Goal: Task Accomplishment & Management: Manage account settings

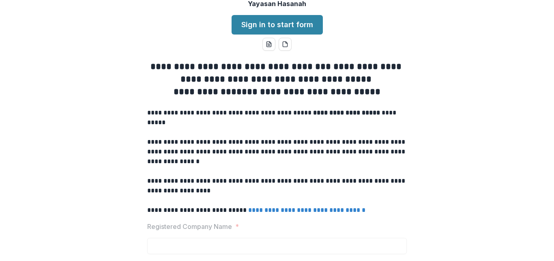
scroll to position [49, 0]
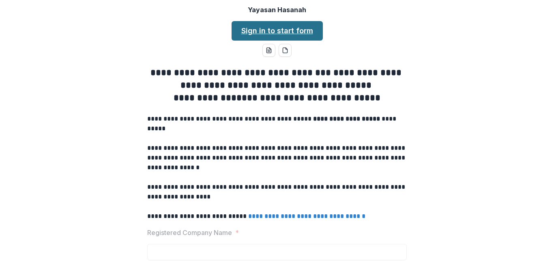
click at [283, 41] on link "Sign in to start form" at bounding box center [277, 30] width 91 height 19
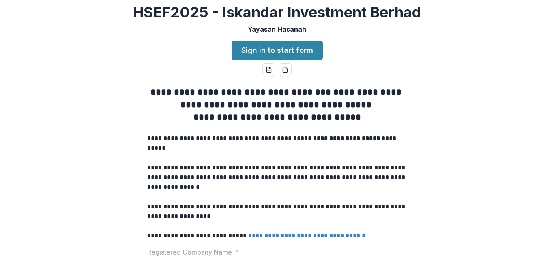
scroll to position [49, 0]
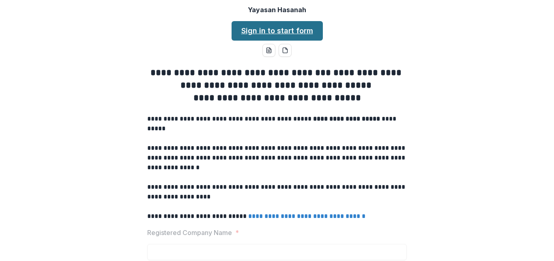
click at [279, 41] on link "Sign in to start form" at bounding box center [277, 30] width 91 height 19
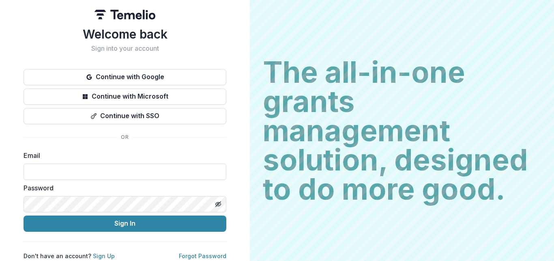
scroll to position [4, 0]
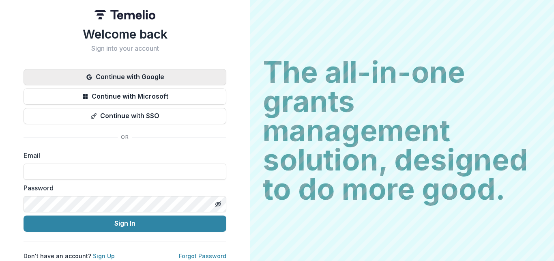
click at [130, 77] on button "Continue with Google" at bounding box center [125, 77] width 203 height 16
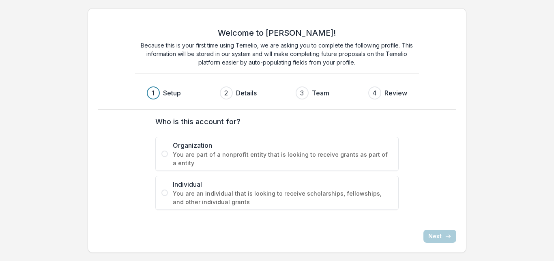
click at [164, 154] on span at bounding box center [164, 153] width 6 height 6
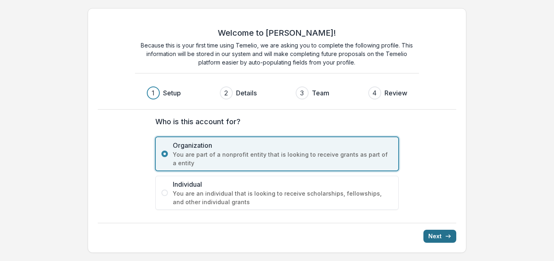
click at [442, 237] on button "Next" at bounding box center [439, 236] width 33 height 13
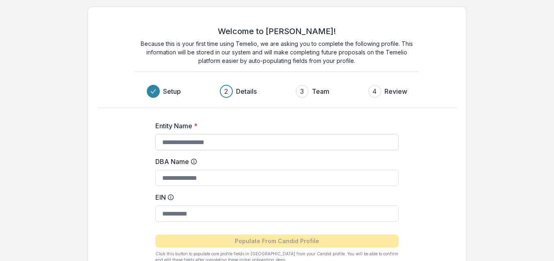
click at [237, 142] on input "Entity Name *" at bounding box center [276, 142] width 243 height 16
click at [197, 146] on input "Entity Name *" at bounding box center [276, 142] width 243 height 16
type input "*"
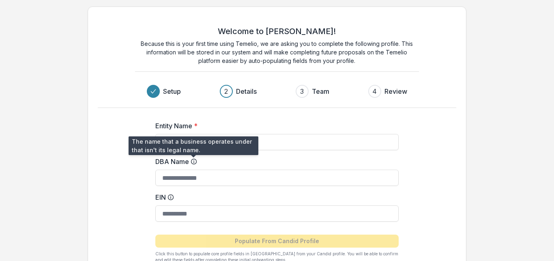
type input "**********"
click at [194, 160] on icon at bounding box center [194, 161] width 6 height 6
click at [194, 170] on input "DBA Name" at bounding box center [276, 178] width 243 height 16
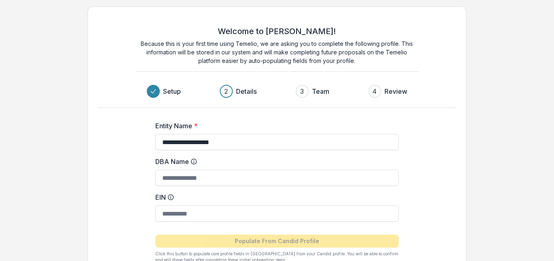
click at [132, 184] on div "**********" at bounding box center [277, 188] width 324 height 161
click at [233, 140] on input "**********" at bounding box center [276, 142] width 243 height 16
click at [205, 176] on input "DBA Name" at bounding box center [276, 178] width 243 height 16
type input "*****"
click at [210, 213] on input "EIN" at bounding box center [276, 213] width 243 height 16
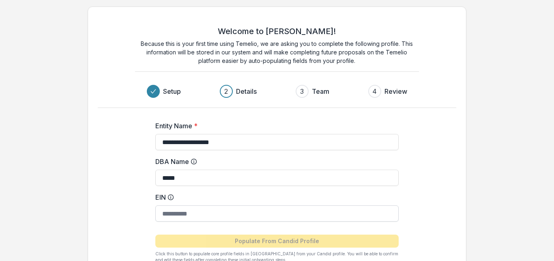
click at [210, 213] on input "EIN" at bounding box center [276, 213] width 243 height 16
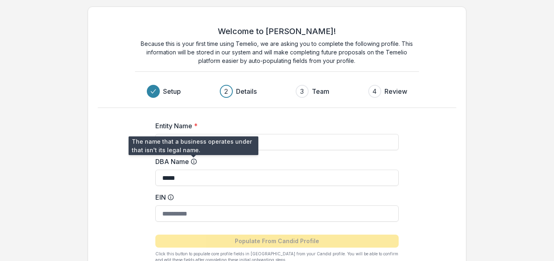
click at [193, 159] on circle at bounding box center [193, 161] width 5 height 5
click at [193, 170] on input "*****" at bounding box center [276, 178] width 243 height 16
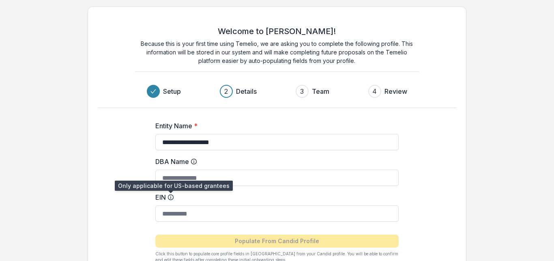
click at [171, 197] on icon at bounding box center [170, 197] width 6 height 6
click at [171, 205] on input "EIN" at bounding box center [276, 213] width 243 height 16
click at [171, 197] on icon at bounding box center [170, 197] width 6 height 6
click at [171, 205] on input "EIN" at bounding box center [276, 213] width 243 height 16
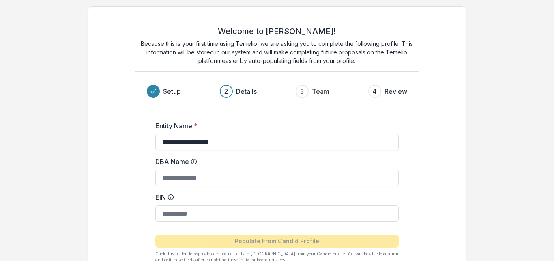
click at [171, 197] on icon at bounding box center [170, 197] width 6 height 6
click at [171, 205] on input "EIN" at bounding box center [276, 213] width 243 height 16
click at [171, 197] on icon at bounding box center [170, 197] width 6 height 6
click at [171, 205] on input "EIN" at bounding box center [276, 213] width 243 height 16
click at [171, 197] on icon at bounding box center [170, 197] width 6 height 6
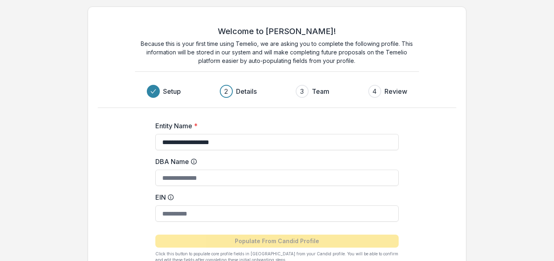
click at [171, 205] on input "EIN" at bounding box center [276, 213] width 243 height 16
click at [164, 218] on input "EIN" at bounding box center [276, 213] width 243 height 16
click at [224, 181] on input "DBA Name" at bounding box center [276, 178] width 243 height 16
click at [178, 215] on input "EIN" at bounding box center [276, 213] width 243 height 16
paste input "**********"
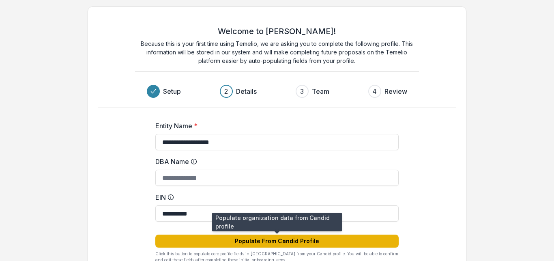
click at [247, 242] on button "Populate From Candid Profile" at bounding box center [276, 240] width 243 height 13
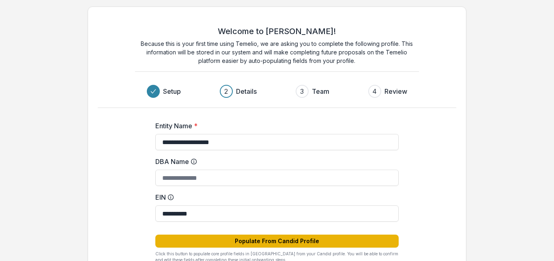
click at [247, 242] on button "Populate From Candid Profile" at bounding box center [276, 240] width 243 height 13
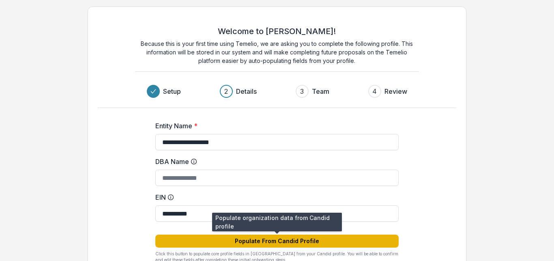
click at [247, 242] on button "Populate From Candid Profile" at bounding box center [276, 240] width 243 height 13
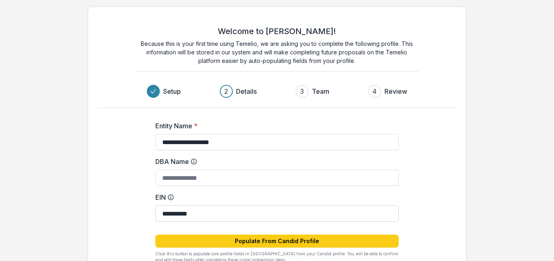
click at [172, 216] on input "**********" at bounding box center [276, 213] width 243 height 16
click at [246, 216] on input "**********" at bounding box center [276, 213] width 243 height 16
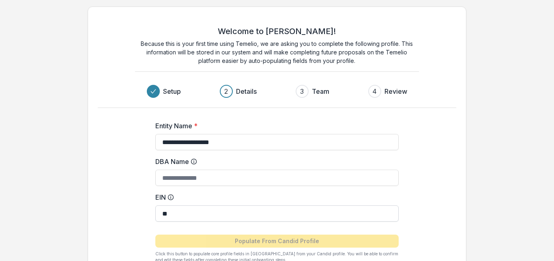
type input "*"
click at [187, 219] on input "EIN" at bounding box center [276, 213] width 243 height 16
paste input "**********"
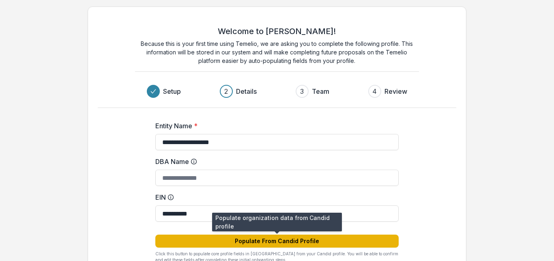
click at [175, 243] on button "Populate From Candid Profile" at bounding box center [276, 240] width 243 height 13
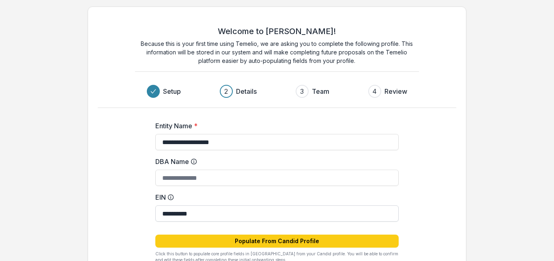
click at [202, 209] on input "**********" at bounding box center [276, 213] width 243 height 16
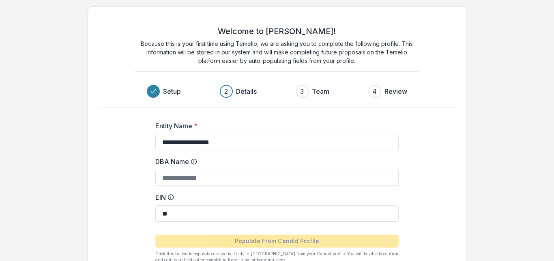
type input "*"
click at [211, 216] on input "EIN" at bounding box center [276, 213] width 243 height 16
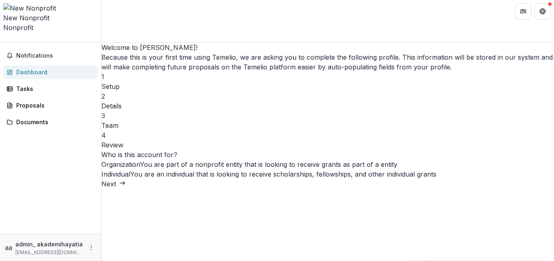
scroll to position [19, 0]
click at [126, 189] on button "Next" at bounding box center [113, 184] width 24 height 10
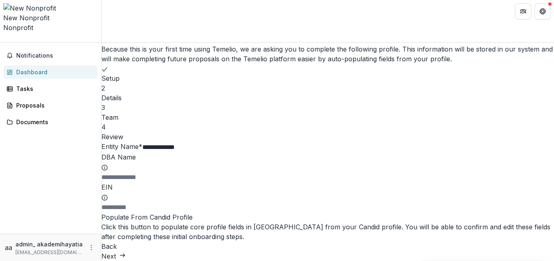
scroll to position [74, 0]
click at [207, 142] on input "**********" at bounding box center [174, 147] width 65 height 10
type input "*"
type input "**********"
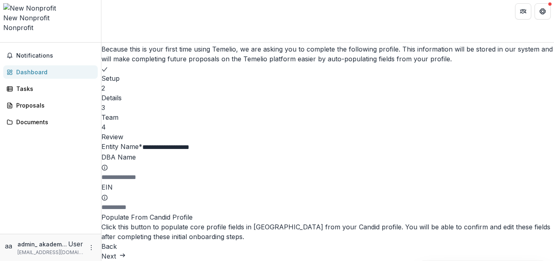
click at [126, 252] on icon "submit" at bounding box center [122, 255] width 6 height 6
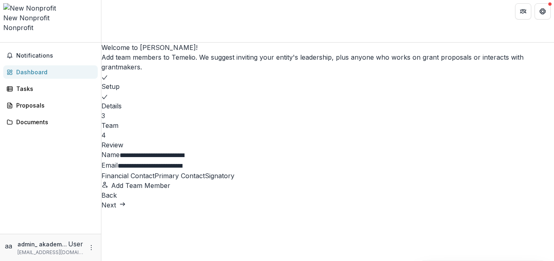
scroll to position [0, 0]
click at [126, 210] on button "Next" at bounding box center [113, 205] width 24 height 10
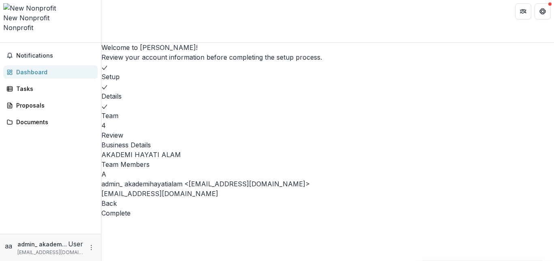
click at [131, 218] on button "Complete" at bounding box center [115, 213] width 29 height 10
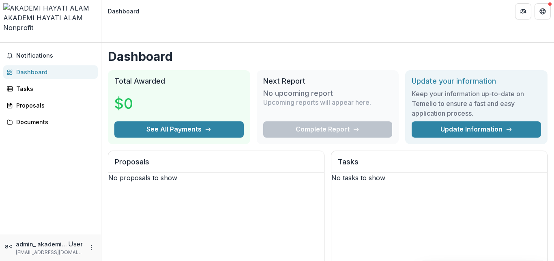
click at [33, 24] on span "Nonprofit" at bounding box center [18, 28] width 30 height 8
click at [23, 84] on div "Tasks" at bounding box center [53, 88] width 75 height 9
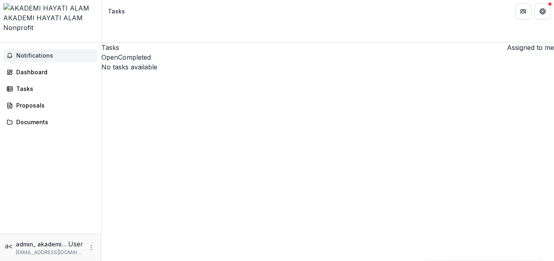
click at [28, 52] on span "Notifications" at bounding box center [55, 55] width 78 height 7
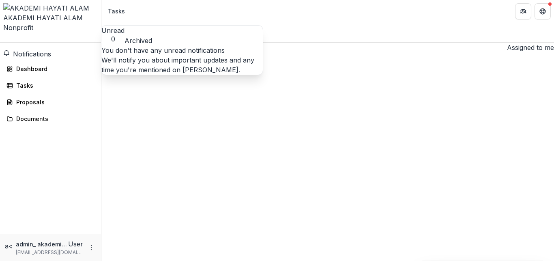
click at [60, 140] on div "Notifications Unread 0 Archived You don't have any unread notifications We'll n…" at bounding box center [50, 138] width 101 height 191
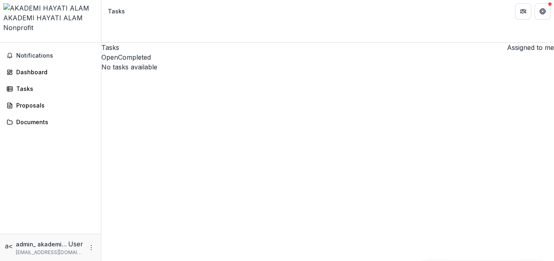
click at [3, 40] on icon "Open entity switcher" at bounding box center [3, 40] width 0 height 0
click at [47, 13] on div "AKADEMI HAYATI ALAM" at bounding box center [50, 18] width 94 height 10
click at [29, 101] on div "Proposals" at bounding box center [53, 105] width 75 height 9
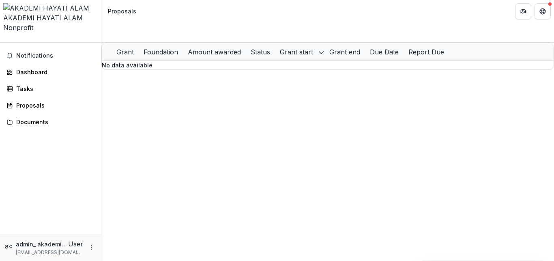
click at [9, 45] on polyline "Open entity switcher" at bounding box center [7, 46] width 3 height 2
click at [9, 41] on polyline "Open entity switcher" at bounding box center [7, 42] width 3 height 2
click at [24, 52] on span "Notifications" at bounding box center [55, 55] width 78 height 7
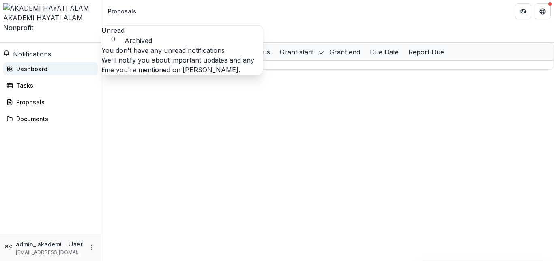
click at [21, 64] on div "Dashboard" at bounding box center [53, 68] width 75 height 9
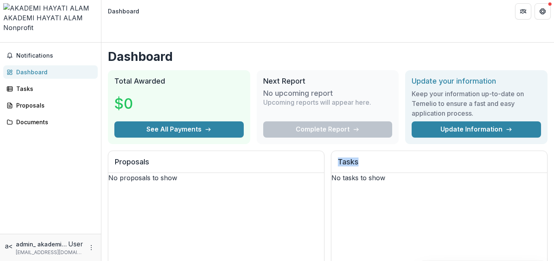
drag, startPoint x: 544, startPoint y: 73, endPoint x: 545, endPoint y: 128, distance: 54.8
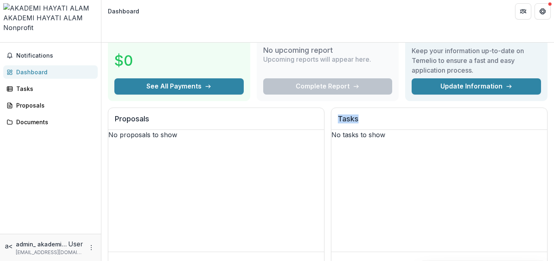
scroll to position [41, 0]
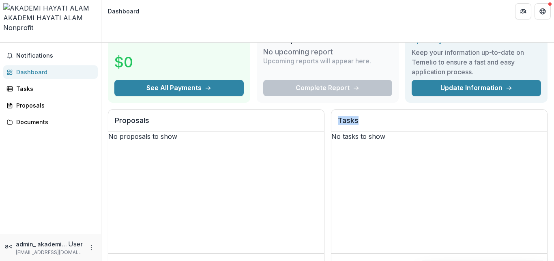
click at [296, 141] on div "No proposals to show" at bounding box center [216, 136] width 216 height 10
click at [183, 136] on div "No proposals to show" at bounding box center [216, 136] width 216 height 10
click at [166, 141] on div "No proposals to show" at bounding box center [216, 136] width 216 height 10
click at [35, 118] on div "Documents" at bounding box center [53, 122] width 75 height 9
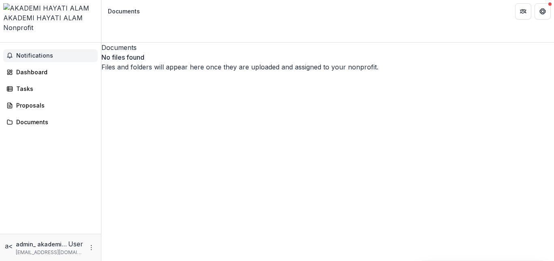
click at [32, 52] on span "Notifications" at bounding box center [55, 55] width 78 height 7
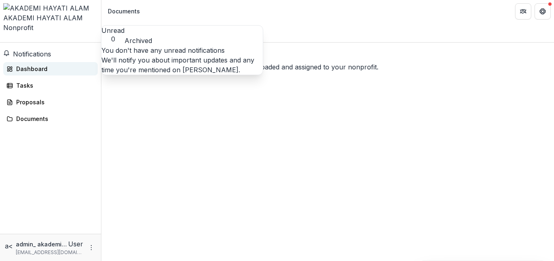
click at [32, 64] on div "Dashboard" at bounding box center [53, 68] width 75 height 9
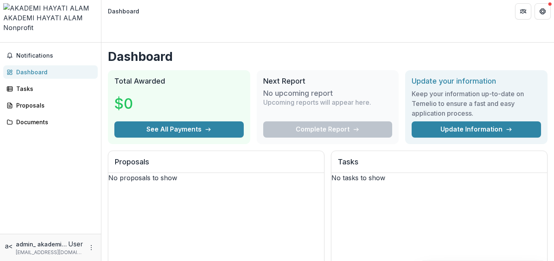
click at [184, 183] on div "No proposals to show" at bounding box center [216, 178] width 216 height 10
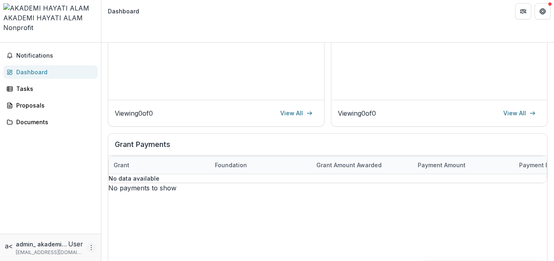
click at [92, 249] on icon "More" at bounding box center [91, 247] width 6 height 6
click at [161, 183] on div "No payments to show" at bounding box center [327, 188] width 439 height 10
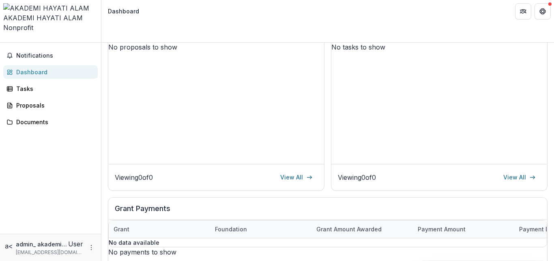
scroll to position [0, 0]
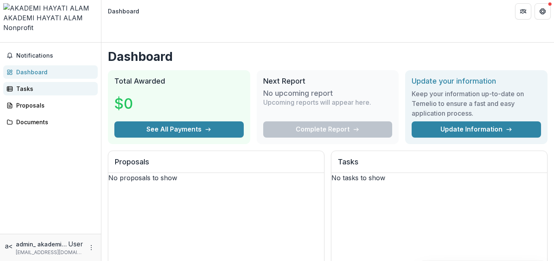
click at [30, 84] on div "Tasks" at bounding box center [53, 88] width 75 height 9
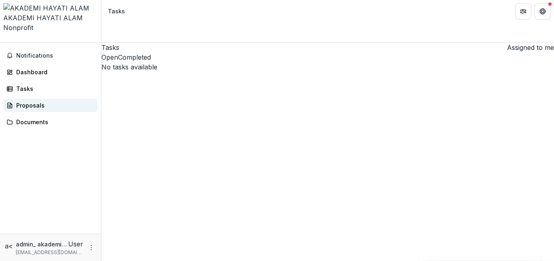
click at [21, 101] on div "Proposals" at bounding box center [53, 105] width 75 height 9
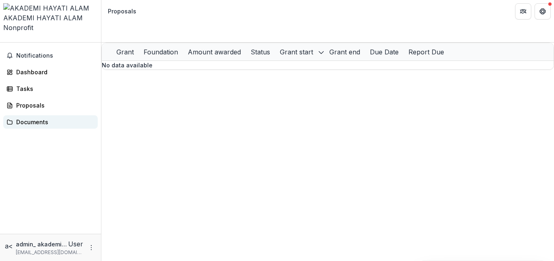
click at [21, 118] on div "Documents" at bounding box center [53, 122] width 75 height 9
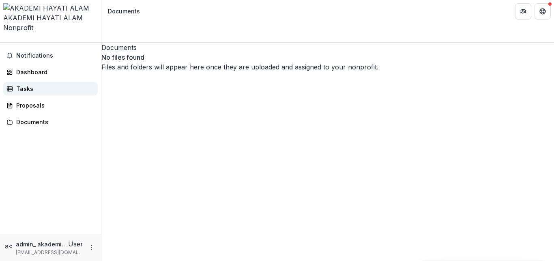
click at [23, 84] on div "Tasks" at bounding box center [53, 88] width 75 height 9
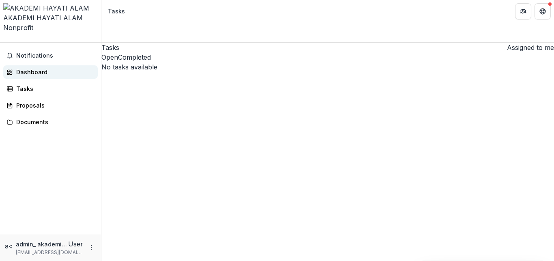
click at [36, 68] on div "Dashboard" at bounding box center [53, 72] width 75 height 9
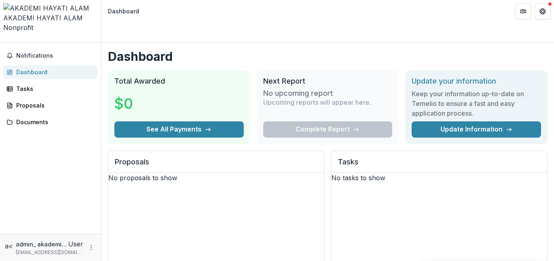
click at [261, 173] on div "No proposals to show" at bounding box center [216, 178] width 216 height 10
click at [211, 173] on div "No proposals to show" at bounding box center [216, 178] width 216 height 10
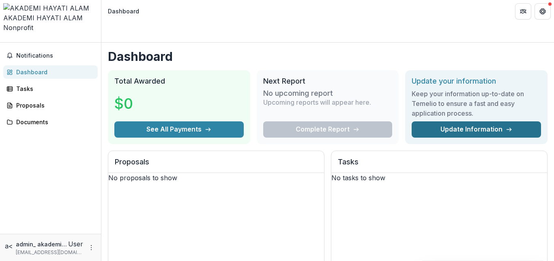
click at [464, 121] on link "Update Information" at bounding box center [476, 129] width 129 height 16
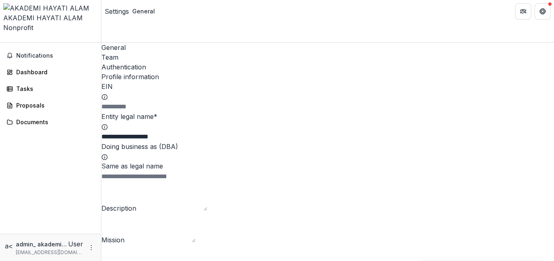
click at [133, 102] on input "EIN" at bounding box center [133, 107] width 65 height 10
click at [145, 52] on div "Team" at bounding box center [327, 57] width 453 height 10
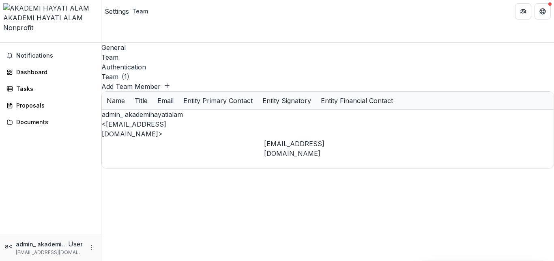
click at [179, 62] on div "Authentication" at bounding box center [327, 67] width 453 height 10
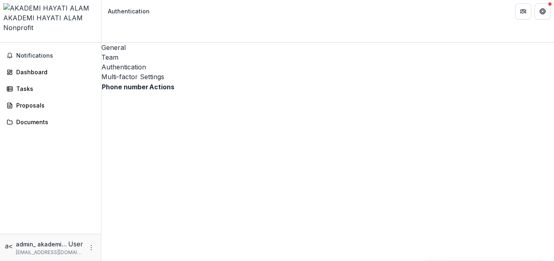
click at [113, 43] on div "General" at bounding box center [327, 48] width 453 height 10
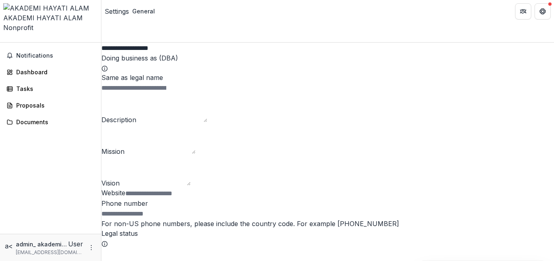
scroll to position [97, 0]
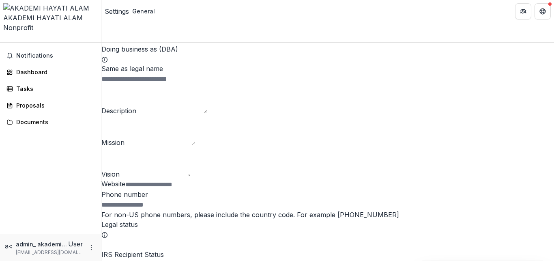
click at [136, 109] on textarea "Description" at bounding box center [171, 98] width 71 height 29
click at [135, 145] on textarea "Mission" at bounding box center [160, 130] width 71 height 29
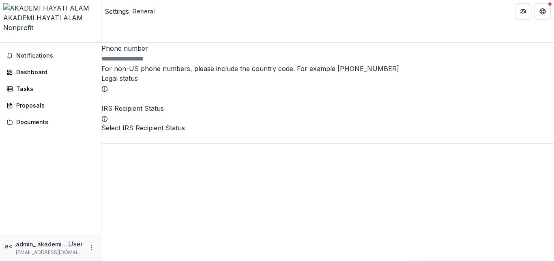
click at [166, 64] on input "Phone number" at bounding box center [133, 59] width 65 height 10
type input "**********"
click at [122, 103] on input "Legal status" at bounding box center [133, 99] width 65 height 10
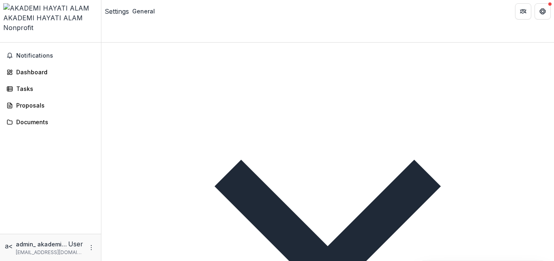
type input "**********"
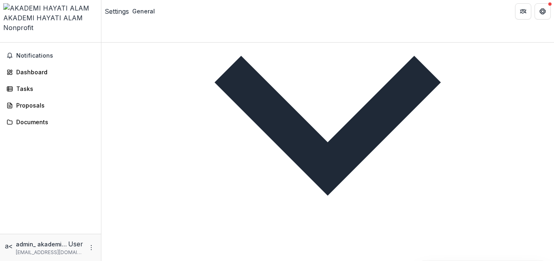
scroll to position [565, 0]
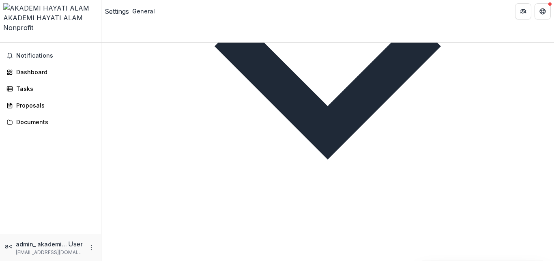
scroll to position [535, 0]
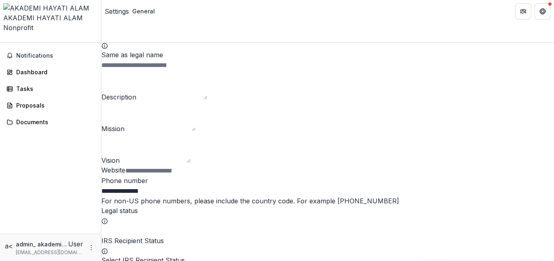
scroll to position [108, 0]
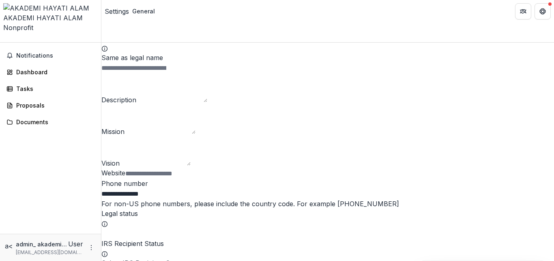
click at [537, 73] on div "Description" at bounding box center [327, 89] width 453 height 32
